Goal: Task Accomplishment & Management: Manage account settings

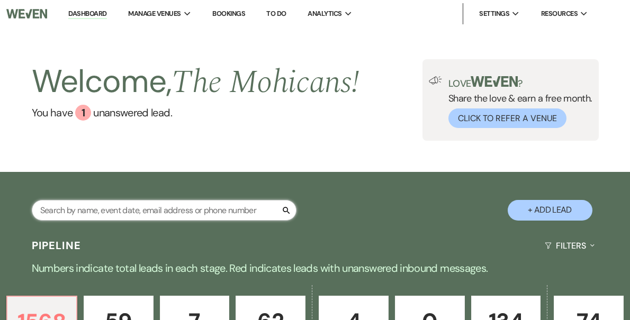
click at [161, 214] on input "text" at bounding box center [164, 210] width 265 height 21
paste input "Nioka Thacker"
type input "Nioka Thacker"
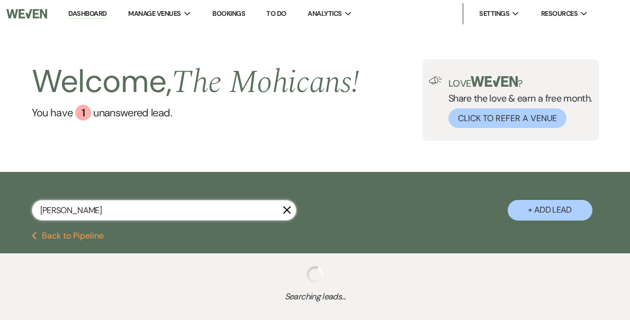
select select "8"
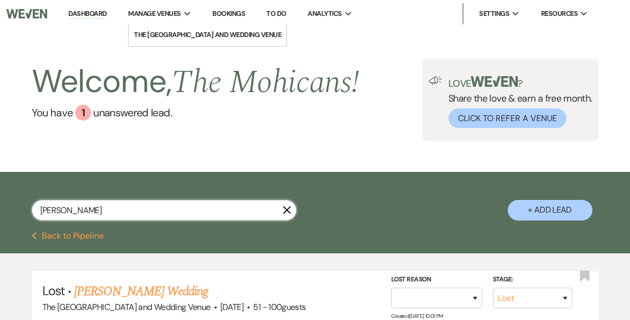
type input "Nioka Thacker"
click at [75, 240] on button "Previous Back to Pipeline" at bounding box center [68, 236] width 72 height 8
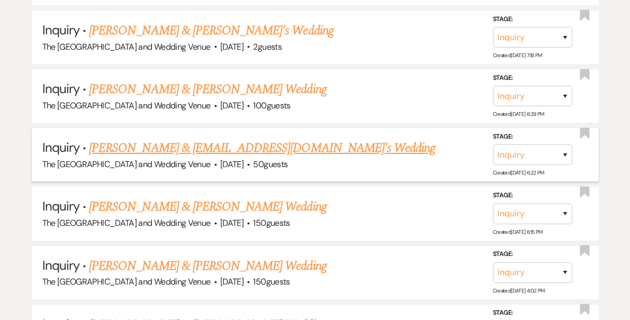
scroll to position [933, 0]
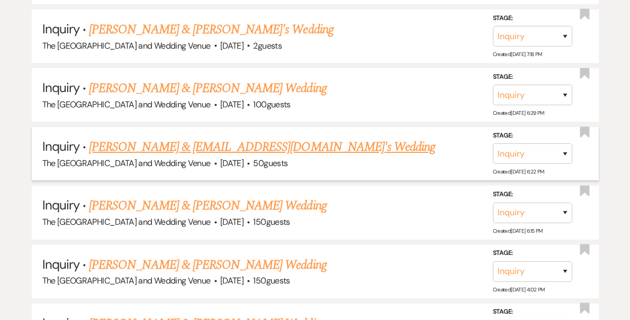
click at [214, 148] on link "Dominic Orozco & Nthacker1997@gmail.com's Wedding" at bounding box center [262, 147] width 346 height 19
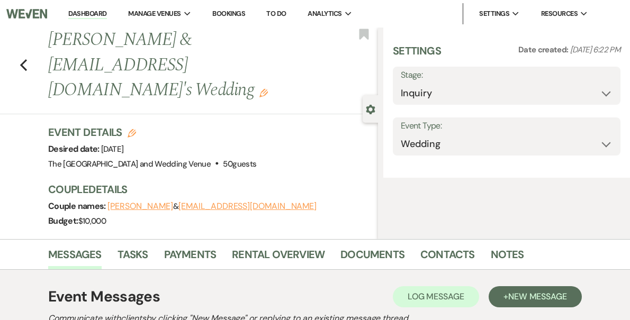
select select "5"
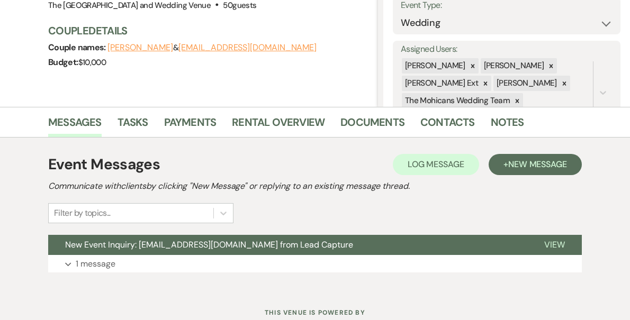
scroll to position [195, 0]
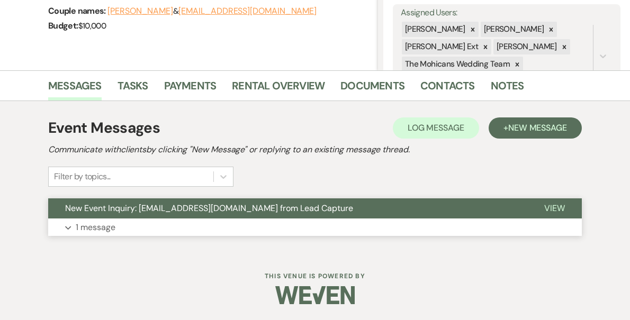
click at [89, 229] on p "1 message" at bounding box center [96, 228] width 40 height 14
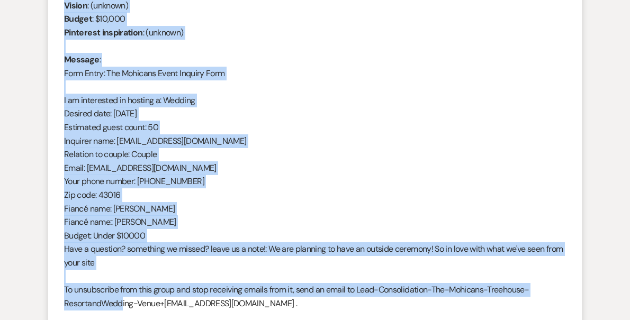
scroll to position [520, 0]
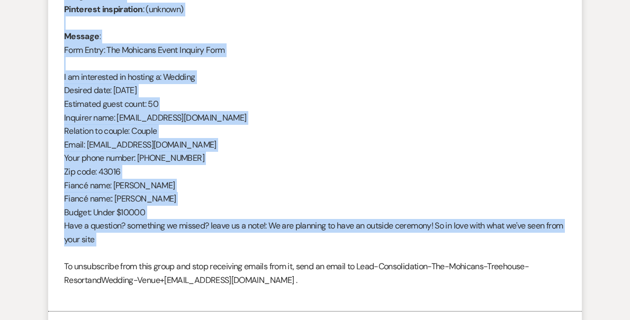
drag, startPoint x: 69, startPoint y: 62, endPoint x: 141, endPoint y: 259, distance: 209.2
click at [141, 259] on div "From : Nioka Thacker (Client) Event : Dominic Orozco & Nthacker1997@gmail.com's…" at bounding box center [315, 110] width 502 height 379
copy div "From : Nioka Thacker (Client) Event : Dominic Orozco & Nthacker1997@gmail.com's…"
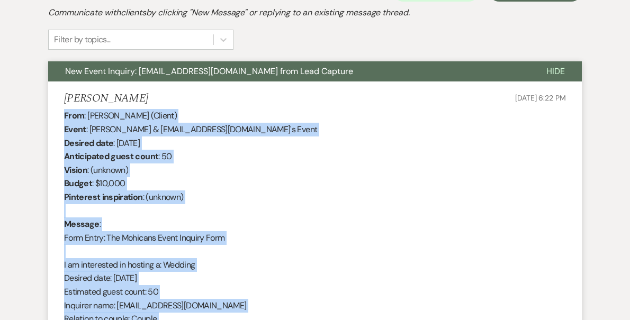
scroll to position [0, 0]
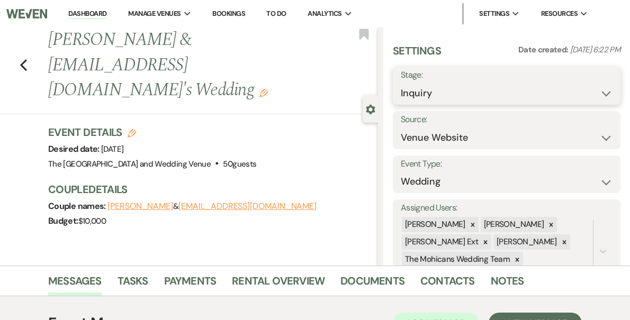
click at [483, 96] on select "Inquiry Follow Up Tour Requested Tour Confirmed Toured Proposal Sent Booked Lost" at bounding box center [507, 93] width 212 height 21
select select "4"
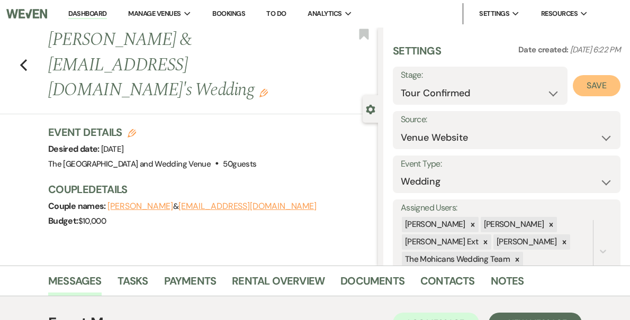
click at [585, 88] on button "Save" at bounding box center [596, 85] width 48 height 21
click at [106, 16] on link "Dashboard" at bounding box center [87, 14] width 38 height 10
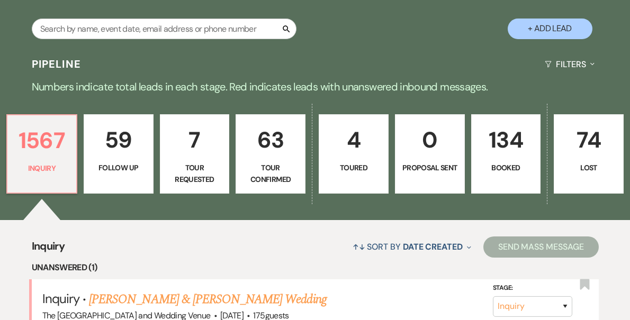
scroll to position [226, 0]
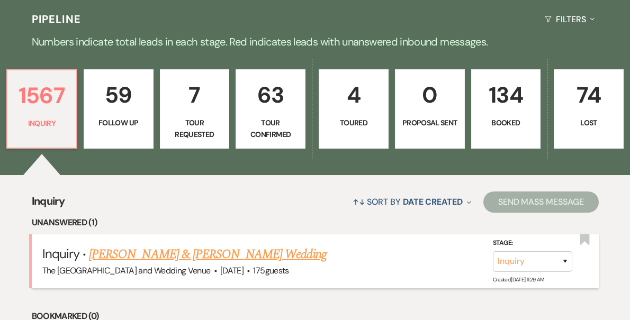
click at [173, 253] on link "Sarah & Sarah Holley's Wedding" at bounding box center [207, 254] width 237 height 19
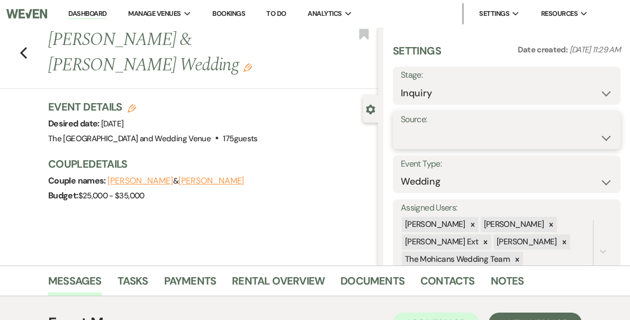
click at [476, 136] on select "Weven Venue Website Instagram Facebook Pinterest Google The Knot Wedding Wire H…" at bounding box center [507, 138] width 212 height 21
select select "5"
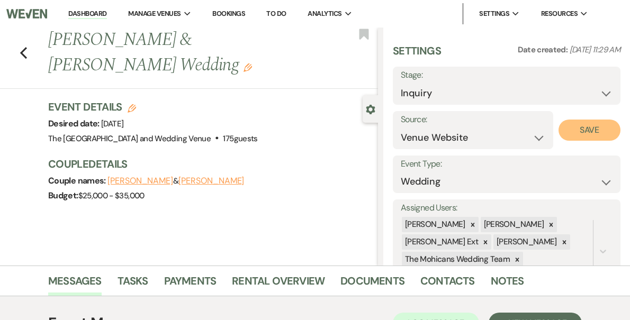
click at [593, 126] on button "Save" at bounding box center [589, 130] width 62 height 21
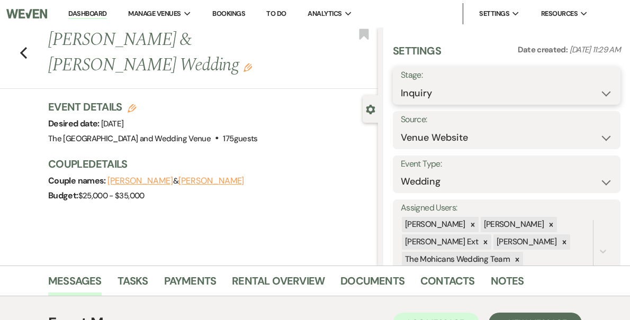
click at [561, 99] on select "Inquiry Follow Up Tour Requested Tour Confirmed Toured Proposal Sent Booked Lost" at bounding box center [507, 93] width 212 height 21
select select "9"
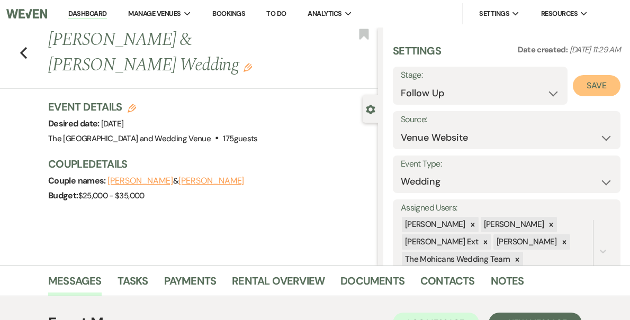
click at [589, 83] on button "Save" at bounding box center [596, 85] width 48 height 21
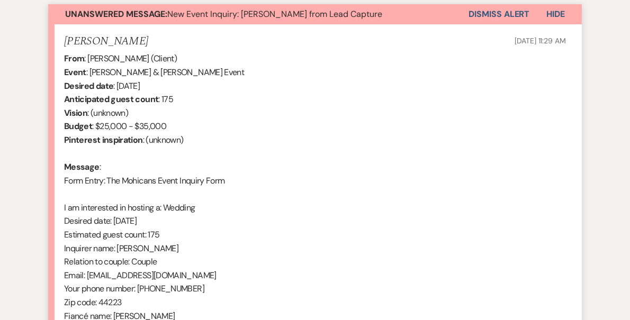
scroll to position [361, 0]
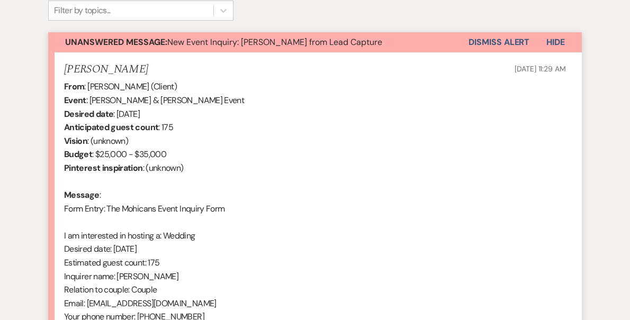
click at [478, 44] on button "Dismiss Alert" at bounding box center [498, 42] width 61 height 20
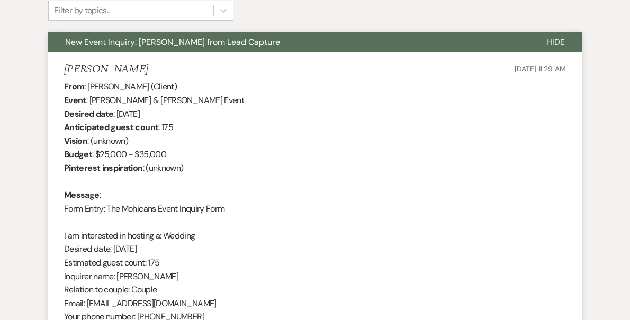
scroll to position [0, 0]
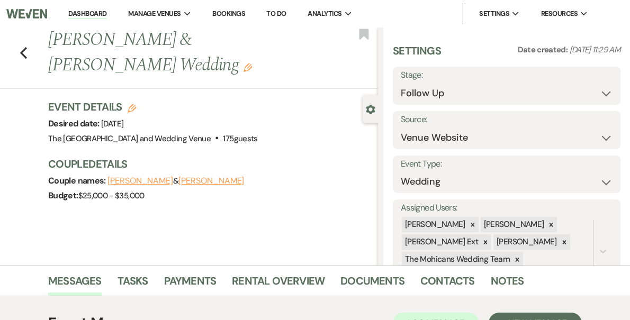
click at [110, 20] on li "Dashboard" at bounding box center [87, 13] width 49 height 21
click at [106, 14] on link "Dashboard" at bounding box center [87, 14] width 38 height 10
select select "9"
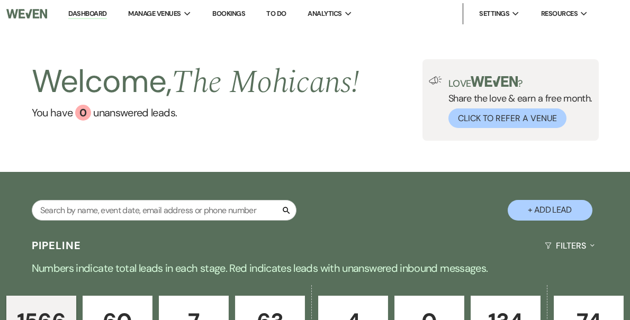
click at [106, 11] on link "Dashboard" at bounding box center [87, 14] width 38 height 10
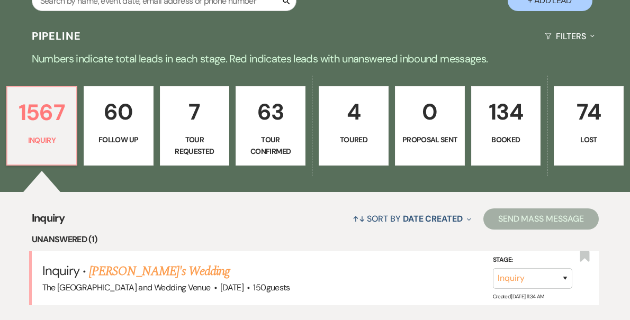
scroll to position [232, 0]
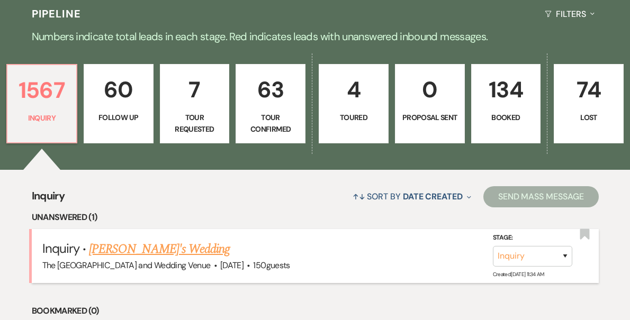
click at [141, 246] on link "[PERSON_NAME]'s Wedding" at bounding box center [159, 249] width 141 height 19
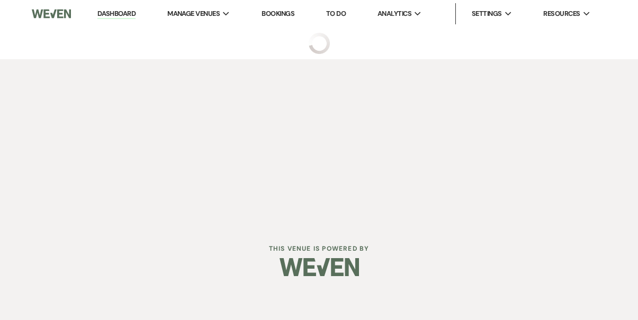
select select "3"
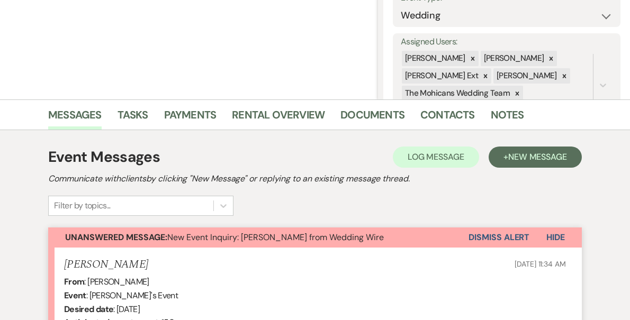
scroll to position [297, 0]
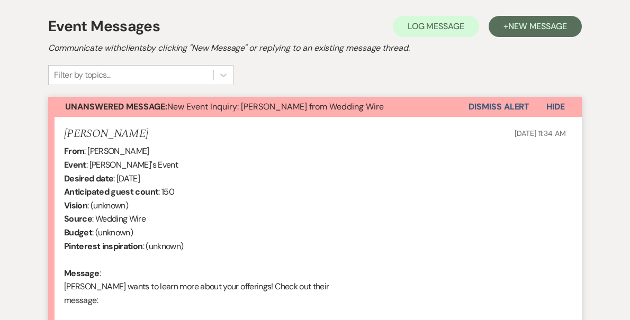
click at [490, 106] on button "Dismiss Alert" at bounding box center [498, 107] width 61 height 20
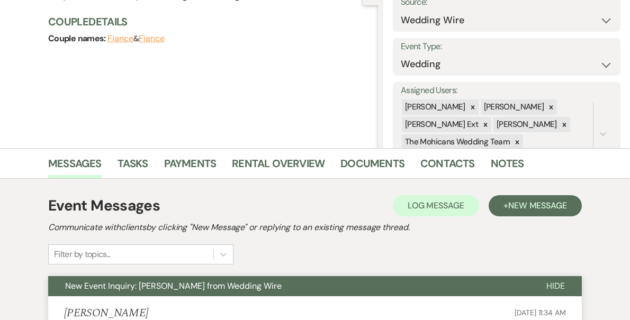
scroll to position [0, 0]
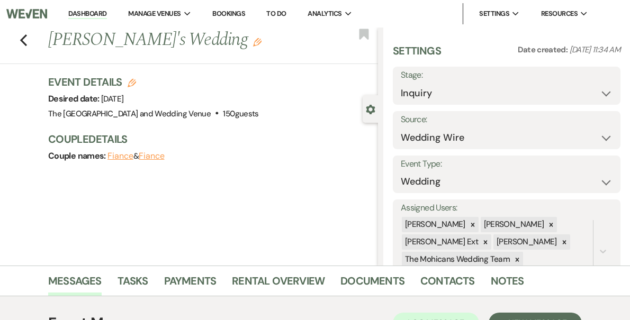
click at [106, 10] on link "Dashboard" at bounding box center [87, 14] width 38 height 10
